Goal: Task Accomplishment & Management: Manage account settings

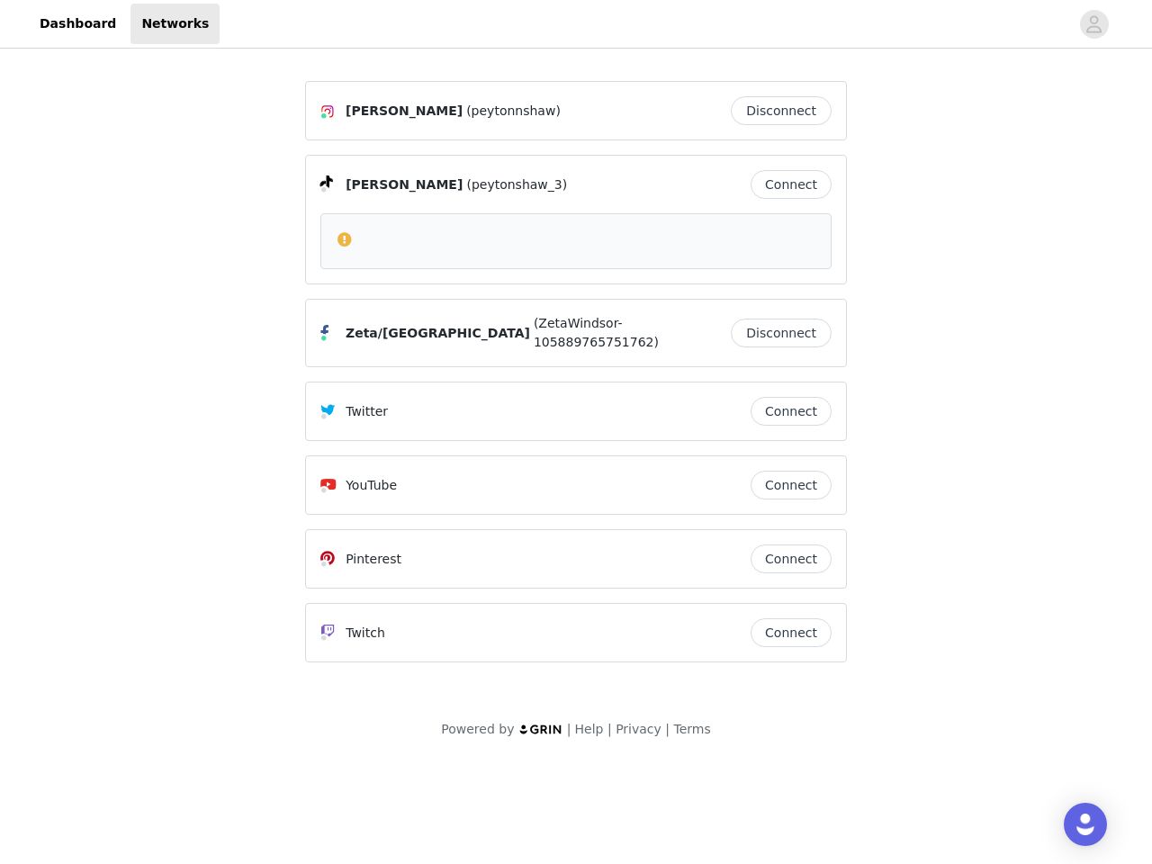
click at [576, 381] on div "Twitter Connect" at bounding box center [576, 410] width 542 height 59
click at [576, 24] on div at bounding box center [644, 24] width 849 height 40
click at [1094, 24] on icon "avatar" at bounding box center [1093, 24] width 17 height 29
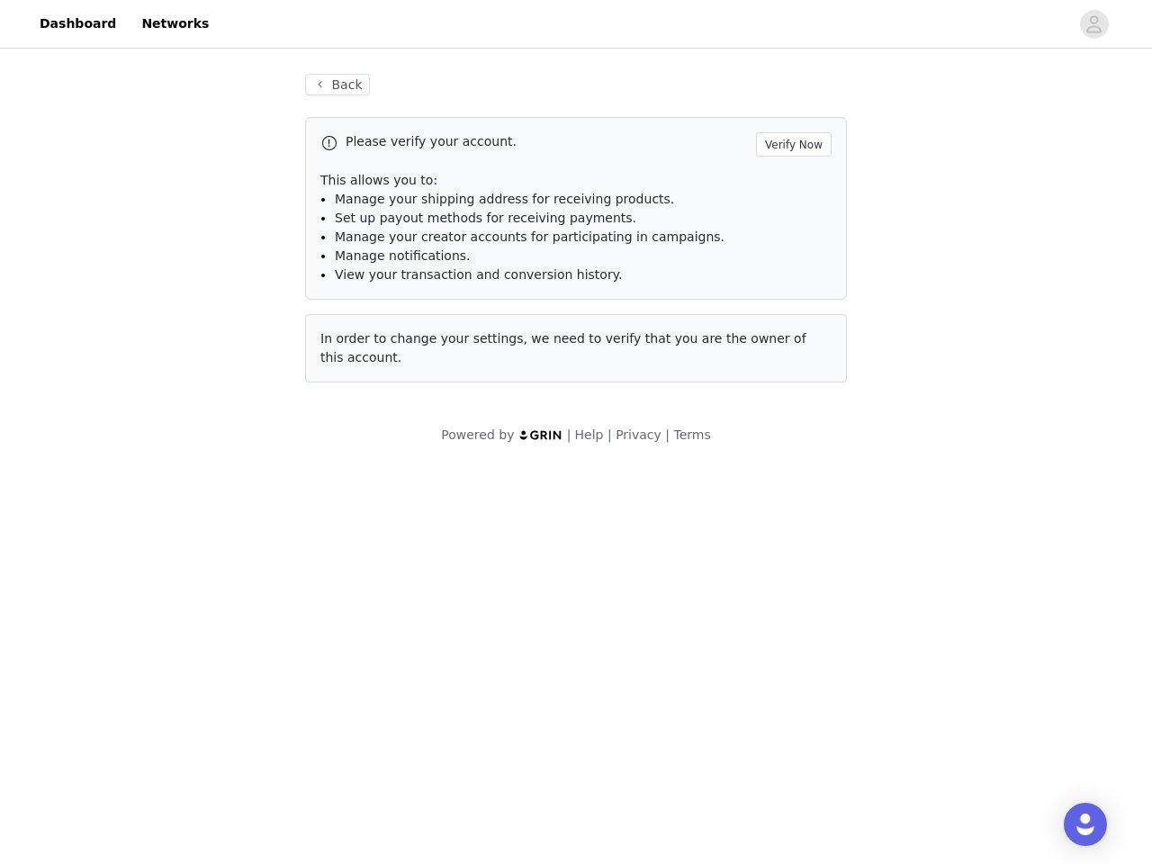
click at [791, 184] on p "This allows you to:" at bounding box center [575, 180] width 511 height 19
click at [785, 328] on div "In order to change your settings, we need to verify that you are the owner of t…" at bounding box center [576, 348] width 542 height 68
click at [791, 402] on div "Back Please verify your account. Verify Now This allows you to: Manage your shi…" at bounding box center [575, 238] width 585 height 373
click at [791, 476] on body "Dashboard Networks Back Please verify your account. Verify Now This allows you …" at bounding box center [576, 432] width 1152 height 864
click at [791, 550] on body "Dashboard Networks Back Please verify your account. Verify Now This allows you …" at bounding box center [576, 432] width 1152 height 864
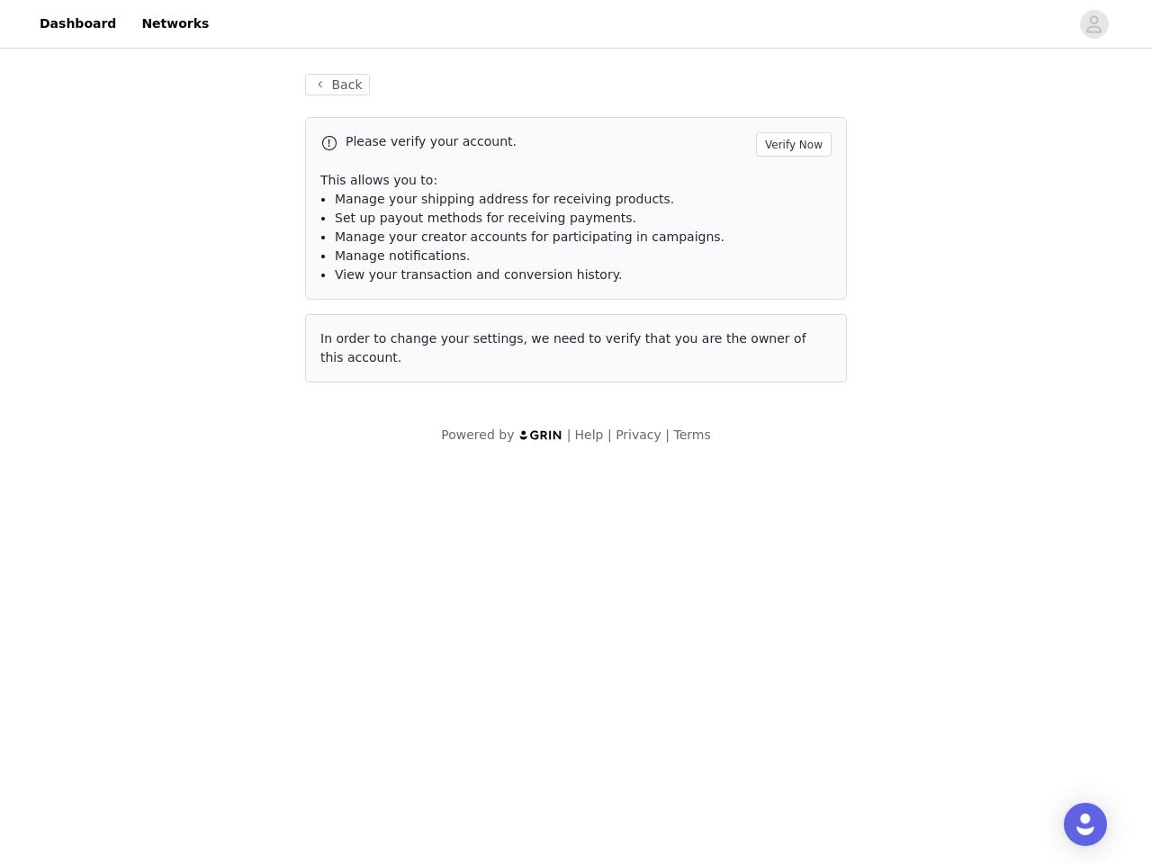
click at [791, 623] on body "Dashboard Networks Back Please verify your account. Verify Now This allows you …" at bounding box center [576, 432] width 1152 height 864
